Goal: Information Seeking & Learning: Learn about a topic

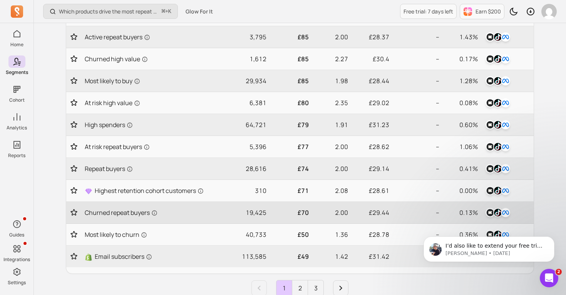
scroll to position [317, 0]
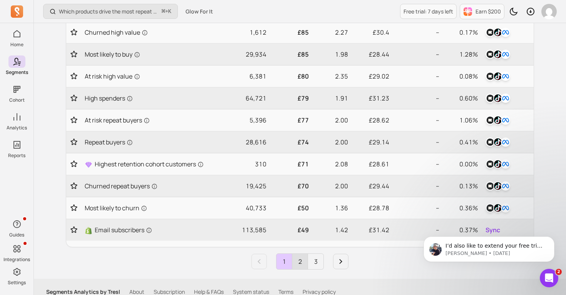
click at [302, 266] on link "2" at bounding box center [299, 261] width 15 height 15
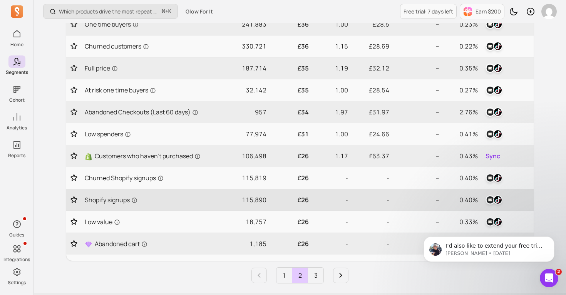
scroll to position [276, 0]
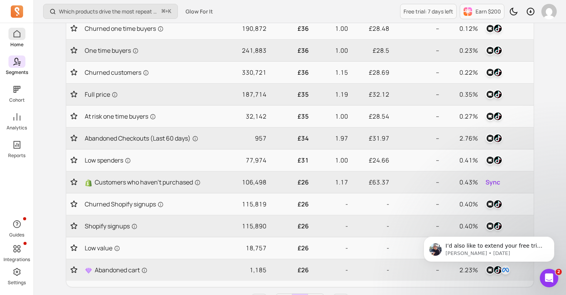
click at [15, 39] on span at bounding box center [16, 34] width 17 height 12
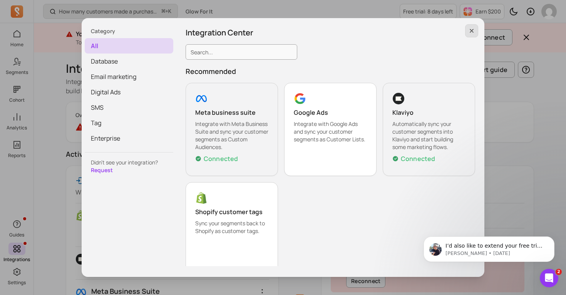
click at [470, 28] on icon "button" at bounding box center [472, 31] width 6 height 6
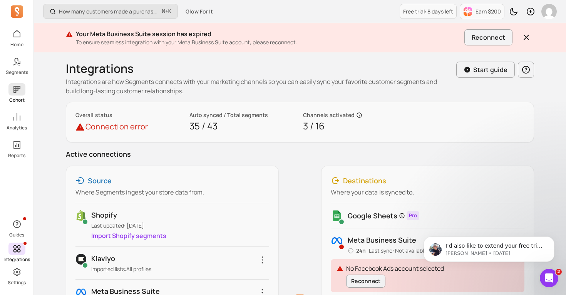
click at [12, 85] on span at bounding box center [16, 89] width 17 height 12
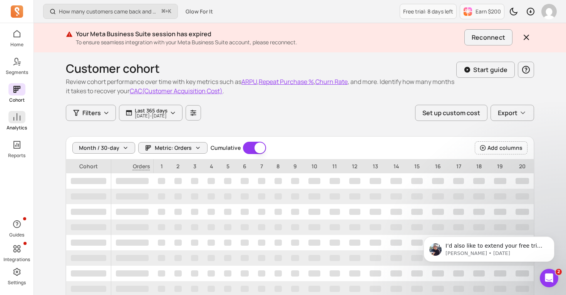
click at [24, 116] on span at bounding box center [16, 117] width 17 height 12
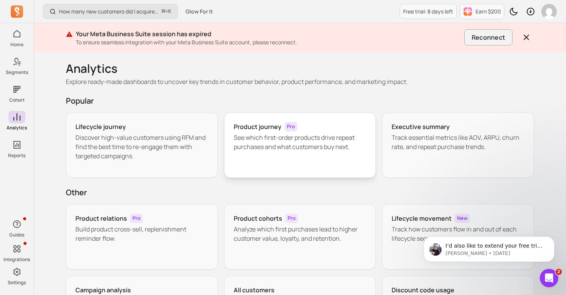
click at [251, 131] on h3 "Product journey" at bounding box center [258, 126] width 48 height 9
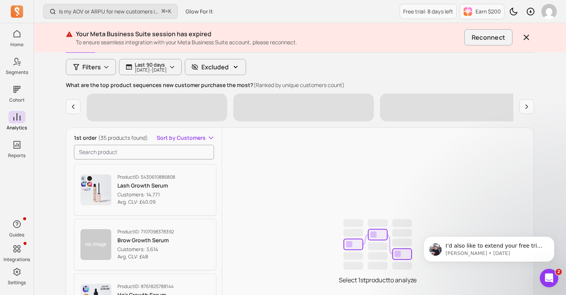
scroll to position [87, 0]
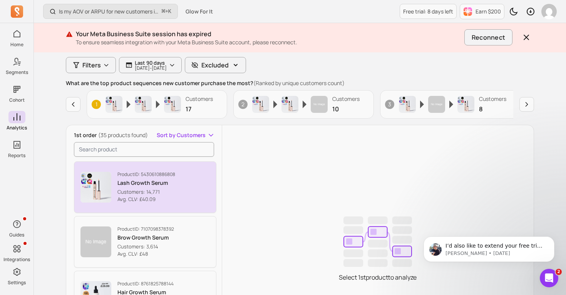
click at [146, 176] on p "Product ID: 5430610886808" at bounding box center [146, 174] width 58 height 6
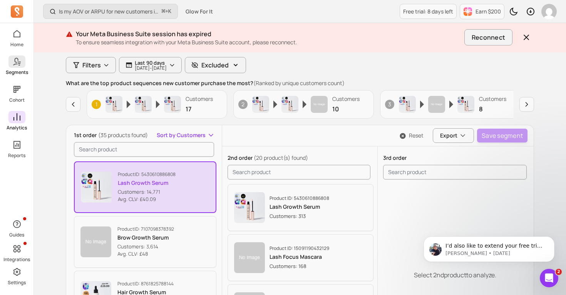
click at [14, 65] on icon at bounding box center [15, 62] width 5 height 8
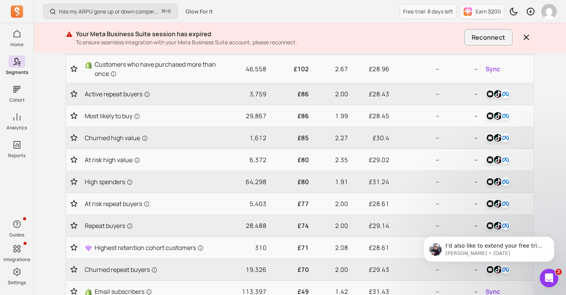
scroll to position [356, 0]
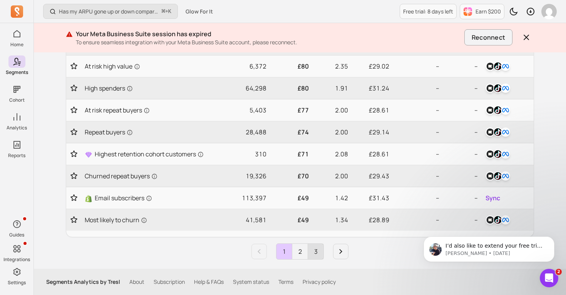
click at [320, 253] on link "3" at bounding box center [315, 251] width 15 height 15
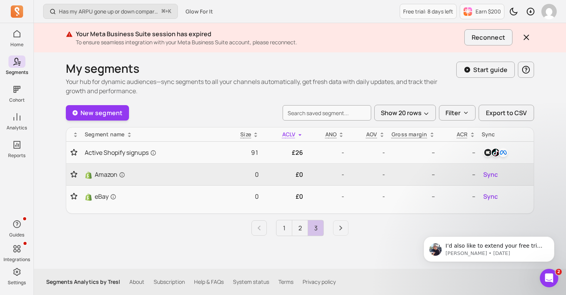
scroll to position [0, 0]
click at [306, 232] on link "2" at bounding box center [299, 227] width 15 height 15
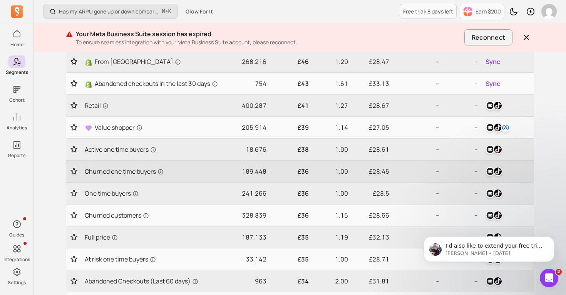
scroll to position [164, 0]
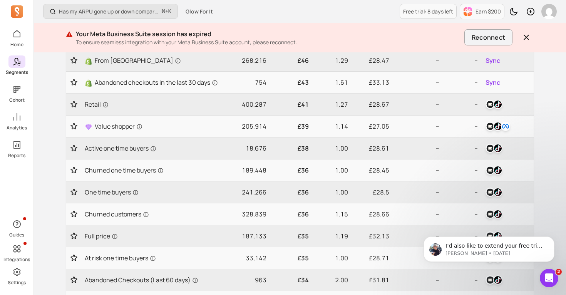
click at [10, 103] on div "Home Segments Cohort Analytics Reports" at bounding box center [17, 93] width 34 height 131
click at [10, 92] on span at bounding box center [16, 89] width 17 height 12
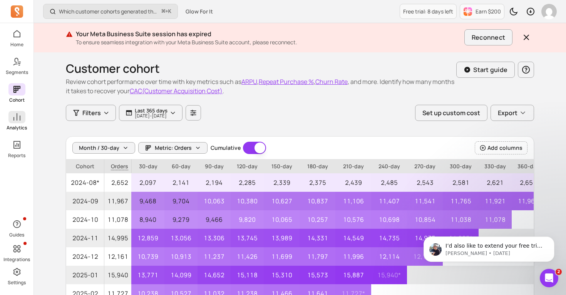
scroll to position [3, 0]
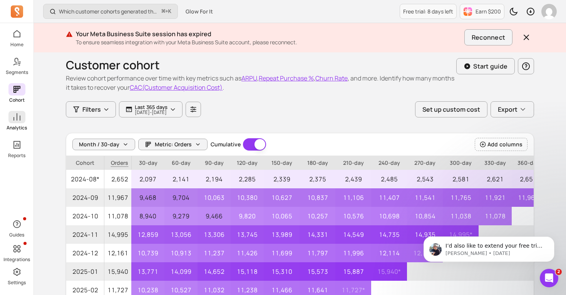
click at [10, 117] on span at bounding box center [16, 117] width 17 height 12
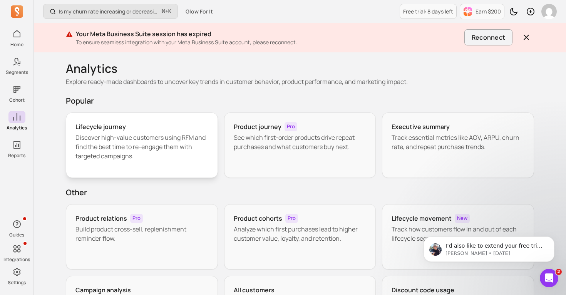
click at [118, 143] on p "Discover high-value customers using RFM and find the best time to re-engage the…" at bounding box center [141, 147] width 133 height 28
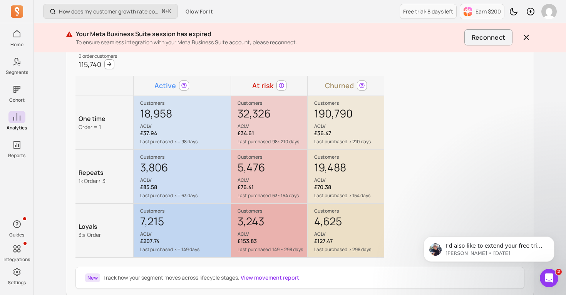
scroll to position [106, 0]
